Goal: Contribute content

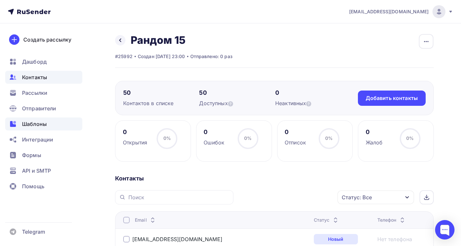
click at [38, 126] on span "Шаблоны" at bounding box center [34, 124] width 25 height 8
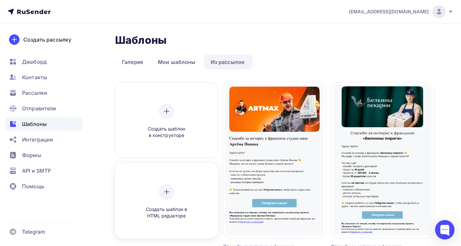
click at [197, 197] on div "Создать шаблон в HTML редакторе" at bounding box center [167, 201] width 62 height 35
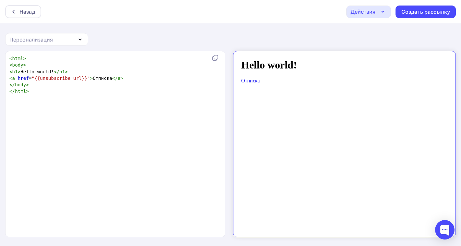
scroll to position [2, 0]
click at [77, 94] on pre "</ html >" at bounding box center [114, 91] width 212 height 6
click at [116, 83] on pre "</ body >" at bounding box center [114, 84] width 212 height 6
click at [133, 95] on div "xxxxxxxxxx < html > < body > < h1 > Hello world! </ h1 > < a href = "{{unsubscr…" at bounding box center [114, 75] width 212 height 42
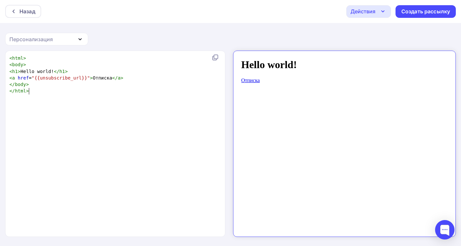
type textarea "<html> <body> <h1>Hello world!</h1> <a href="{{unsubscribe_url}}">Отписка</a> <…"
